Goal: Information Seeking & Learning: Learn about a topic

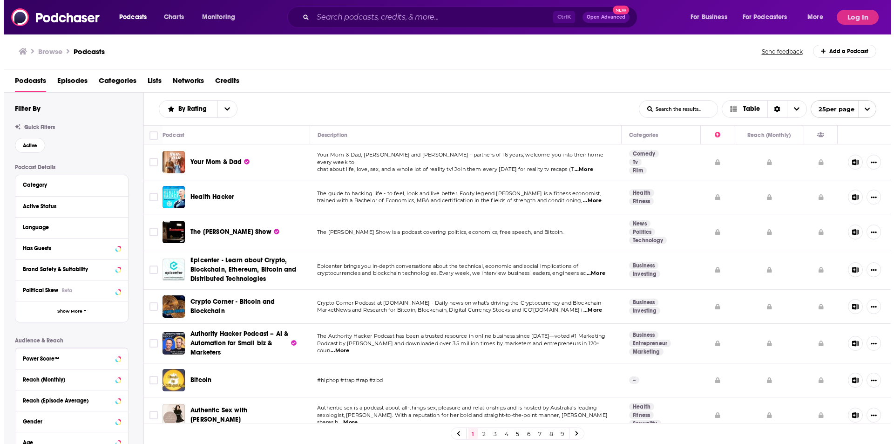
scroll to position [248, 0]
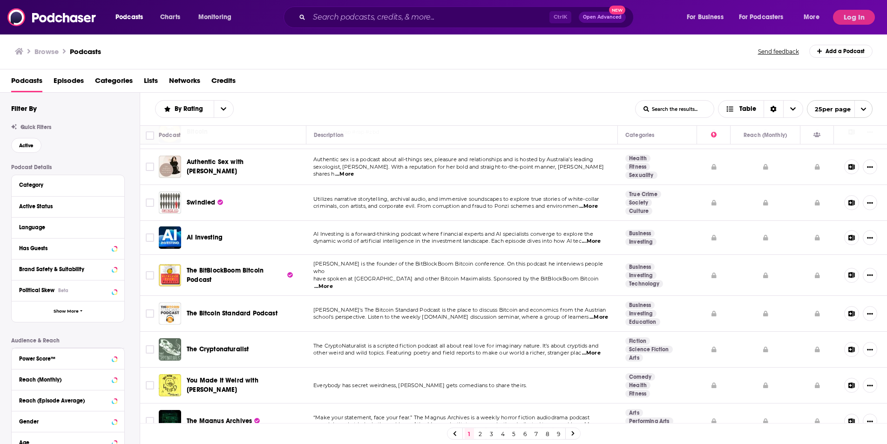
click at [600, 241] on span "...More" at bounding box center [591, 240] width 19 height 7
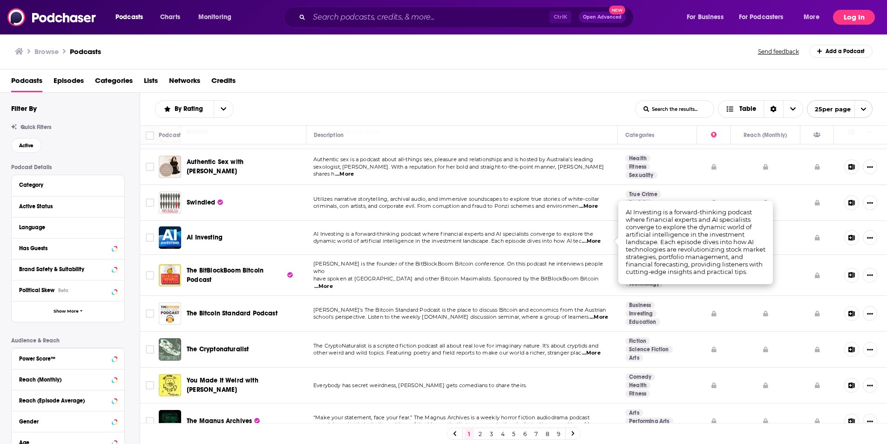
click at [849, 14] on button "Log In" at bounding box center [854, 17] width 42 height 15
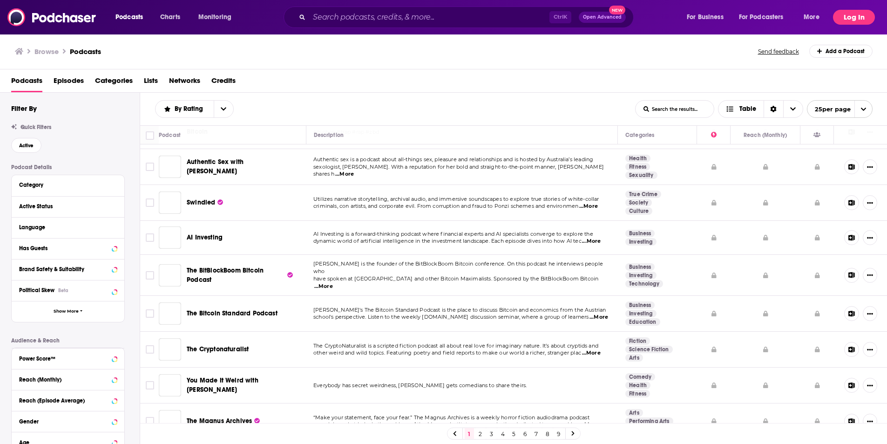
click at [851, 14] on button "Log In" at bounding box center [854, 17] width 42 height 15
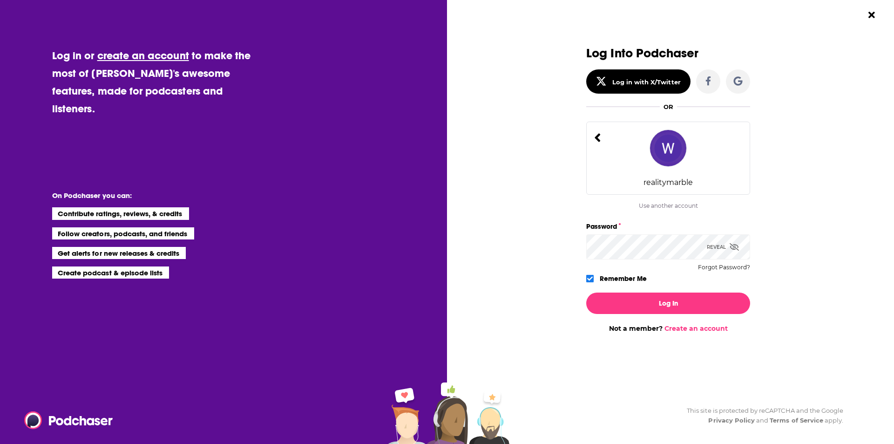
click at [594, 138] on icon "Dialog" at bounding box center [597, 137] width 7 height 13
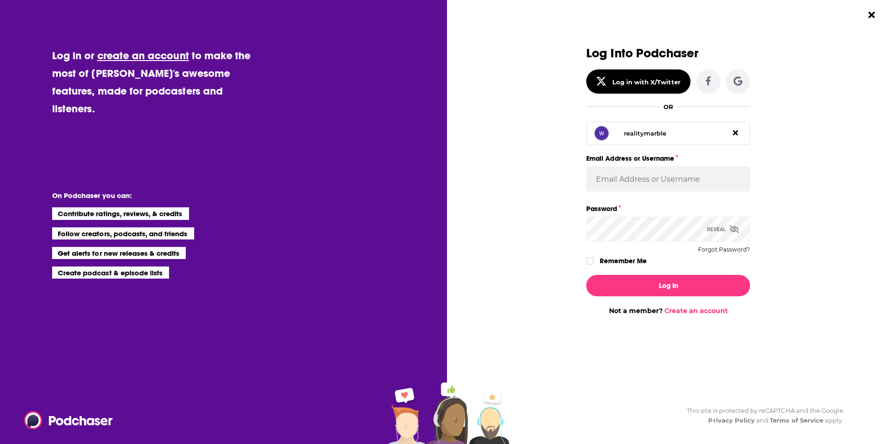
click at [736, 134] on icon "Dialog" at bounding box center [735, 132] width 5 height 5
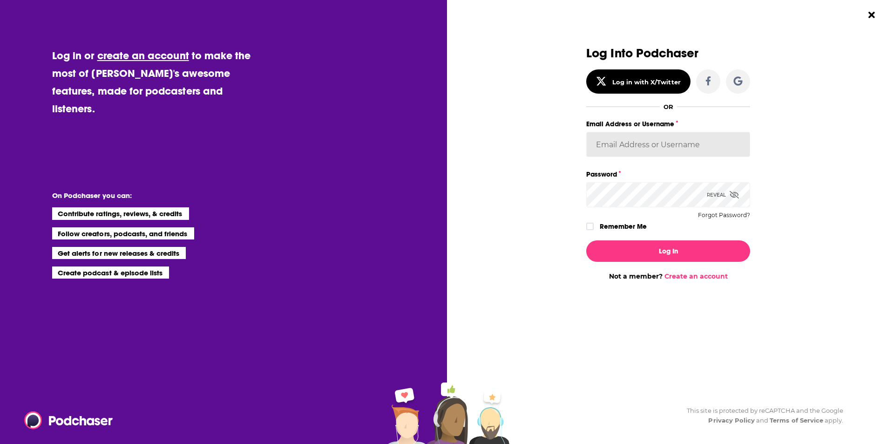
click at [678, 147] on input "Email Address or Username" at bounding box center [668, 144] width 164 height 25
click at [841, 139] on div "Log Into Podchaser Log in with X/Twitter OR realitymarble Email Address or User…" at bounding box center [675, 222] width 438 height 444
click at [616, 153] on input "Email Address or Username" at bounding box center [668, 144] width 164 height 25
paste input "[EMAIL_ADDRESS][DOMAIN_NAME]"
type input "[EMAIL_ADDRESS][DOMAIN_NAME]"
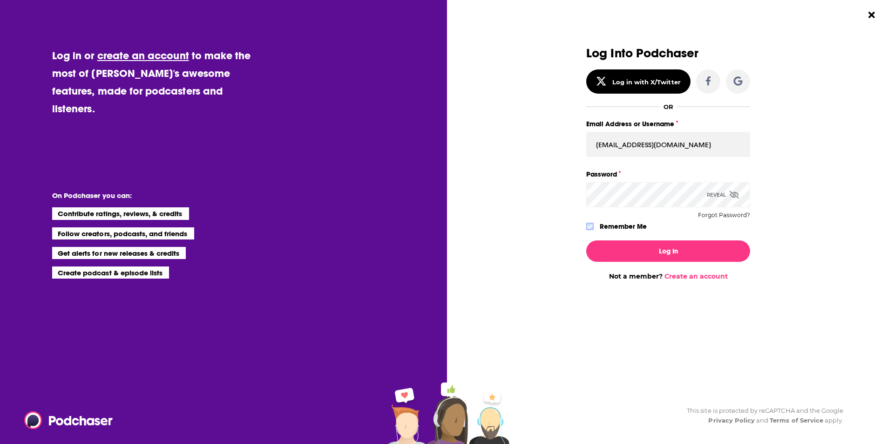
click at [589, 224] on icon "Dialog" at bounding box center [590, 226] width 6 height 6
click at [612, 245] on button "Log In" at bounding box center [668, 250] width 164 height 21
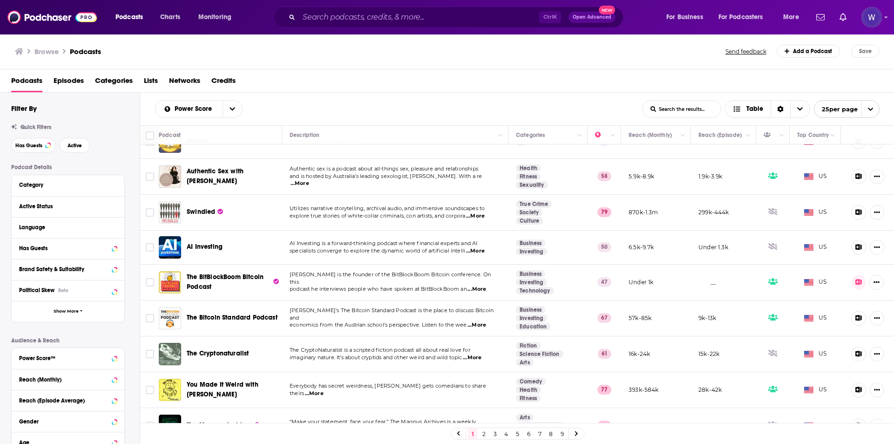
click at [439, 76] on div "Podcasts Episodes Categories Lists Networks Credits" at bounding box center [448, 82] width 875 height 19
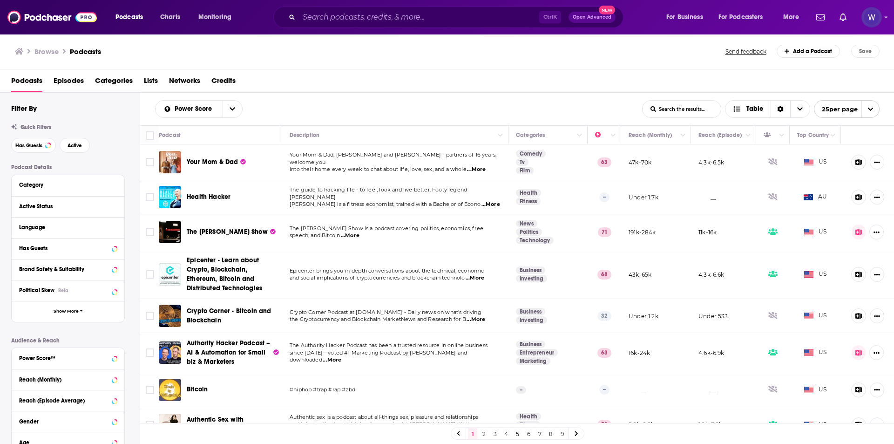
scroll to position [616, 0]
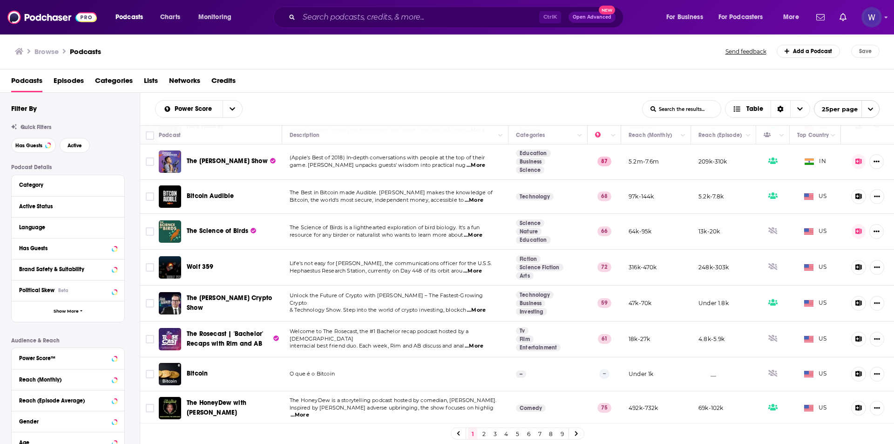
click at [30, 80] on span "Podcasts" at bounding box center [26, 82] width 31 height 19
click at [19, 50] on icon at bounding box center [19, 51] width 8 height 7
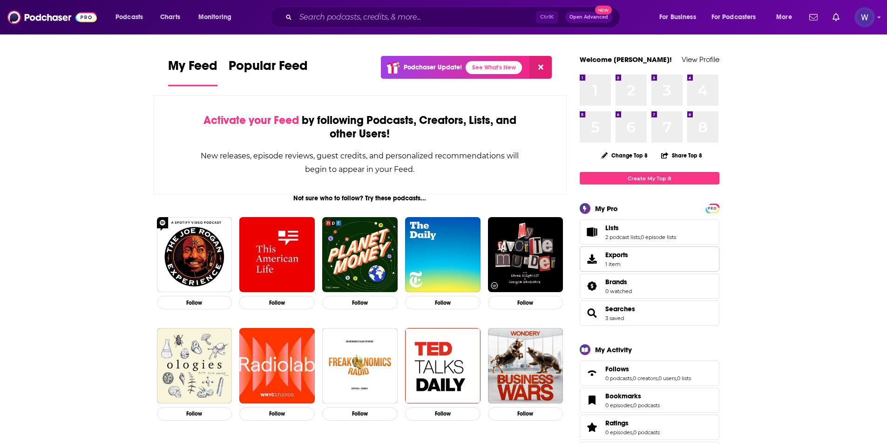
click at [644, 264] on link "Exports 1 item" at bounding box center [649, 258] width 140 height 25
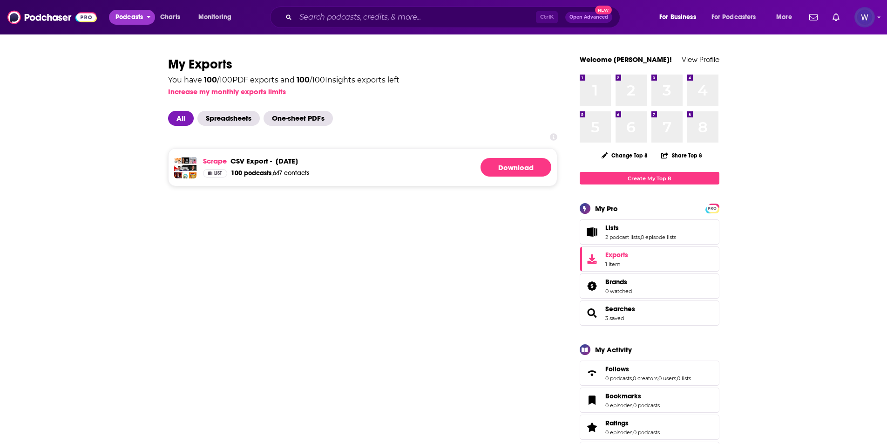
click at [120, 13] on span "Podcasts" at bounding box center [128, 17] width 27 height 13
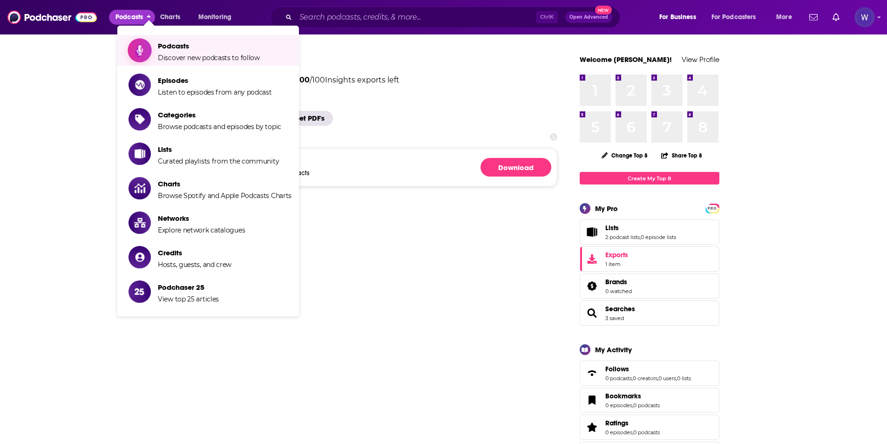
click at [201, 59] on span "Discover new podcasts to follow" at bounding box center [209, 58] width 102 height 8
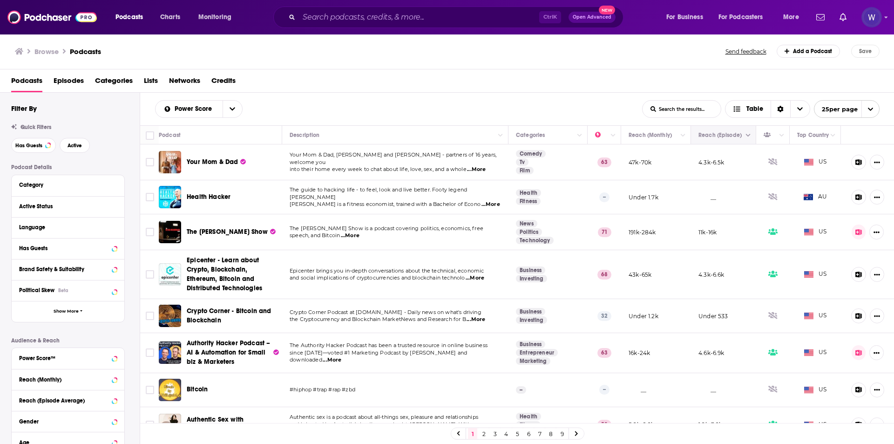
click at [724, 138] on button "Move" at bounding box center [722, 134] width 50 height 11
click at [746, 135] on icon "Column Actions" at bounding box center [748, 135] width 5 height 3
click at [740, 135] on div at bounding box center [447, 222] width 894 height 444
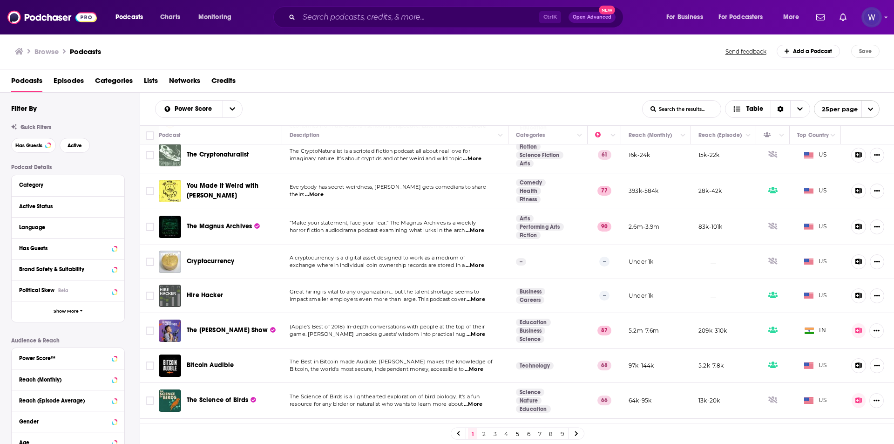
scroll to position [616, 0]
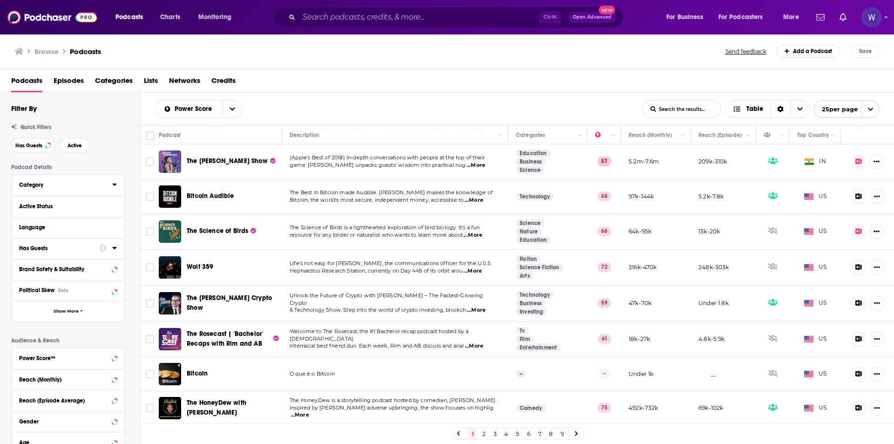
click at [49, 183] on div "Category" at bounding box center [62, 185] width 87 height 7
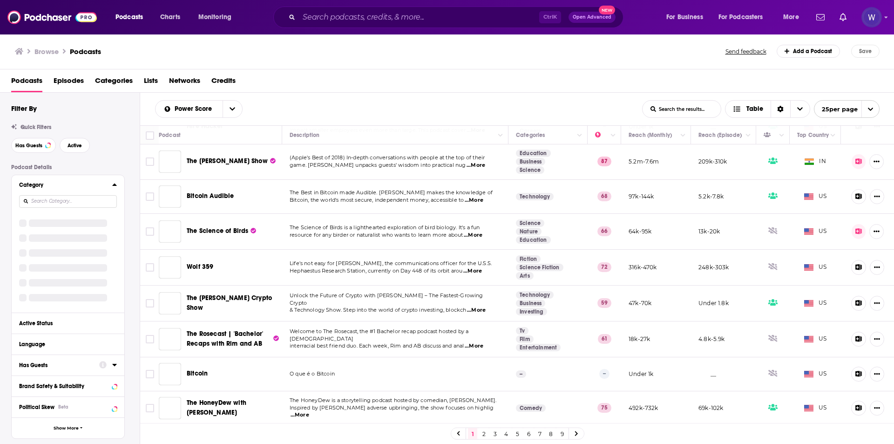
click at [66, 186] on div "Category" at bounding box center [62, 185] width 87 height 7
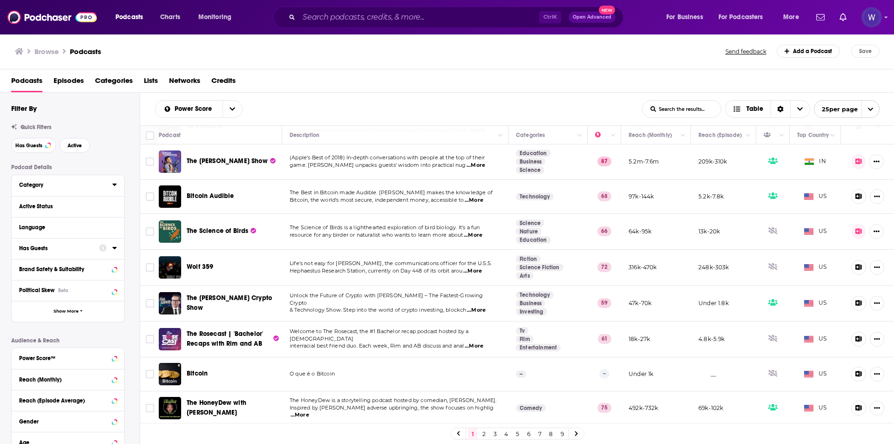
click at [66, 186] on div "Category" at bounding box center [62, 185] width 87 height 7
